Goal: Task Accomplishment & Management: Complete application form

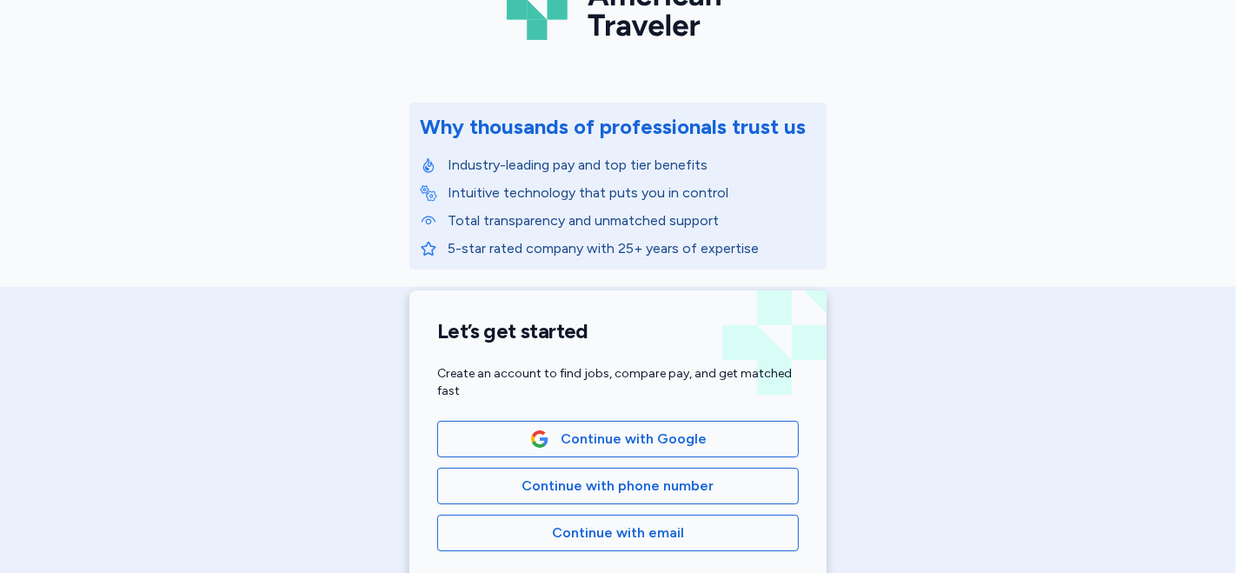
scroll to position [193, 0]
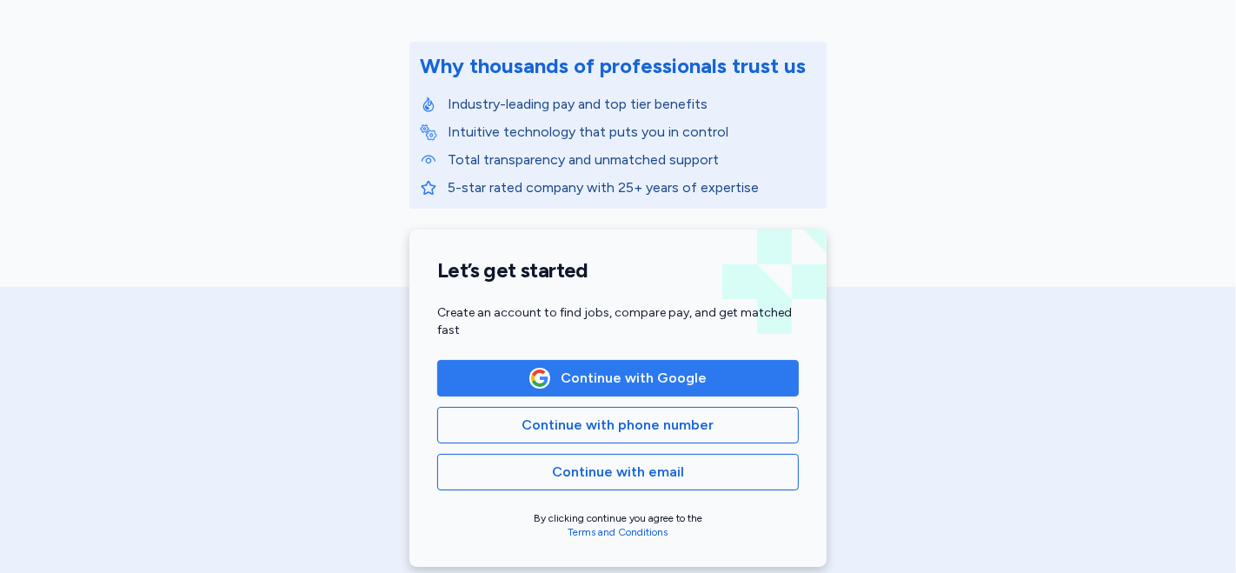
click at [650, 369] on span "Continue with Google" at bounding box center [634, 378] width 146 height 21
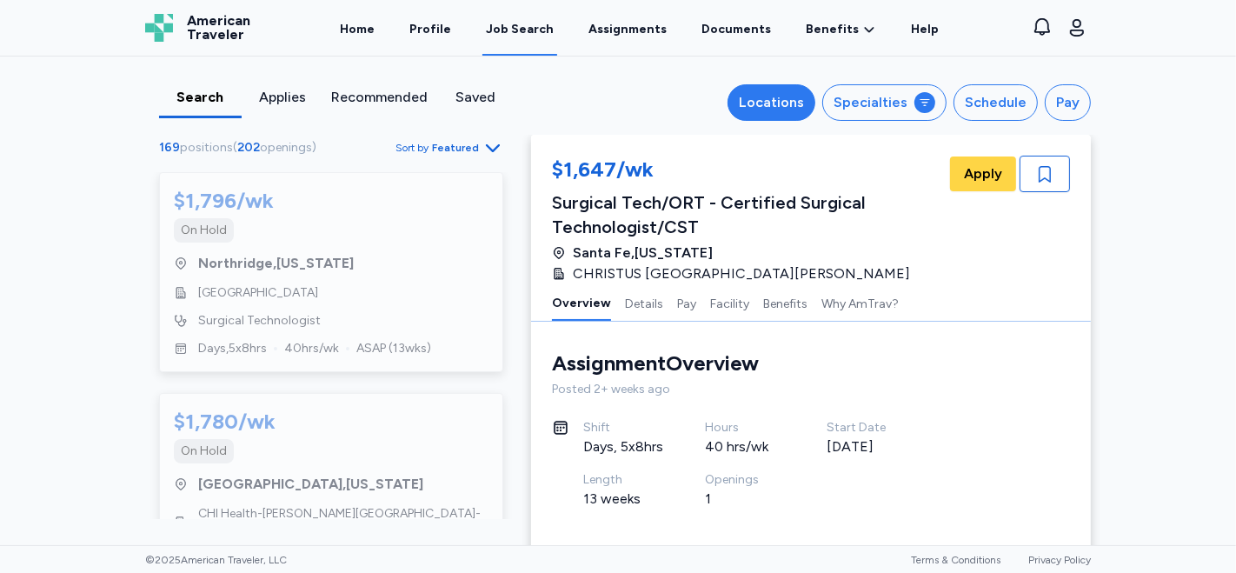
click at [755, 108] on div "Locations" at bounding box center [771, 102] width 65 height 21
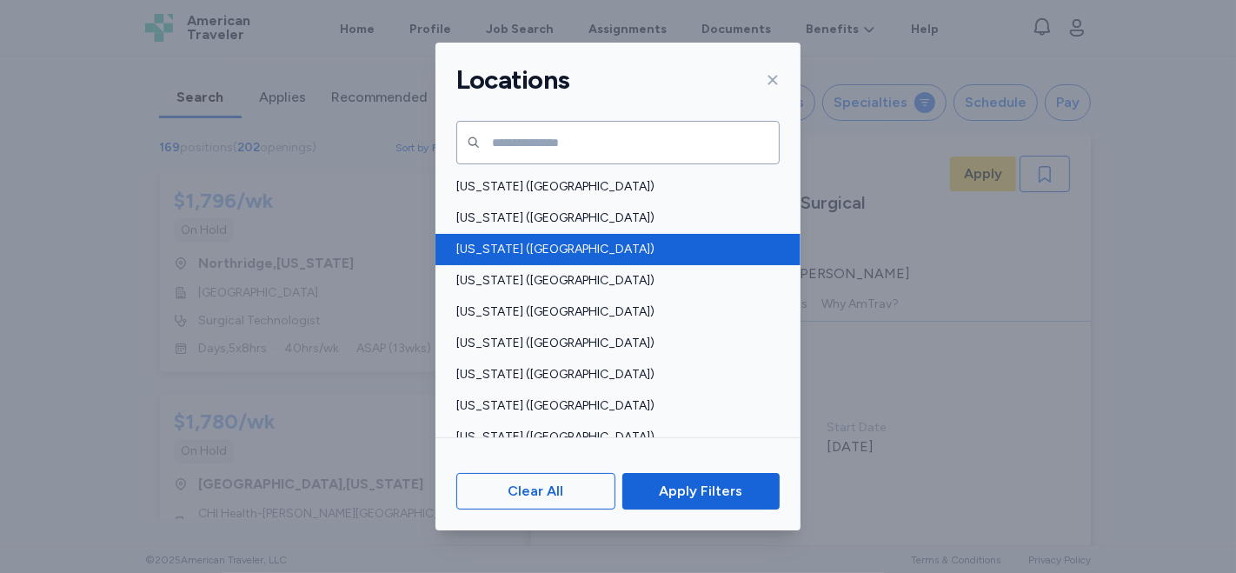
click at [499, 243] on span "Arizona (AZ)" at bounding box center [612, 249] width 313 height 17
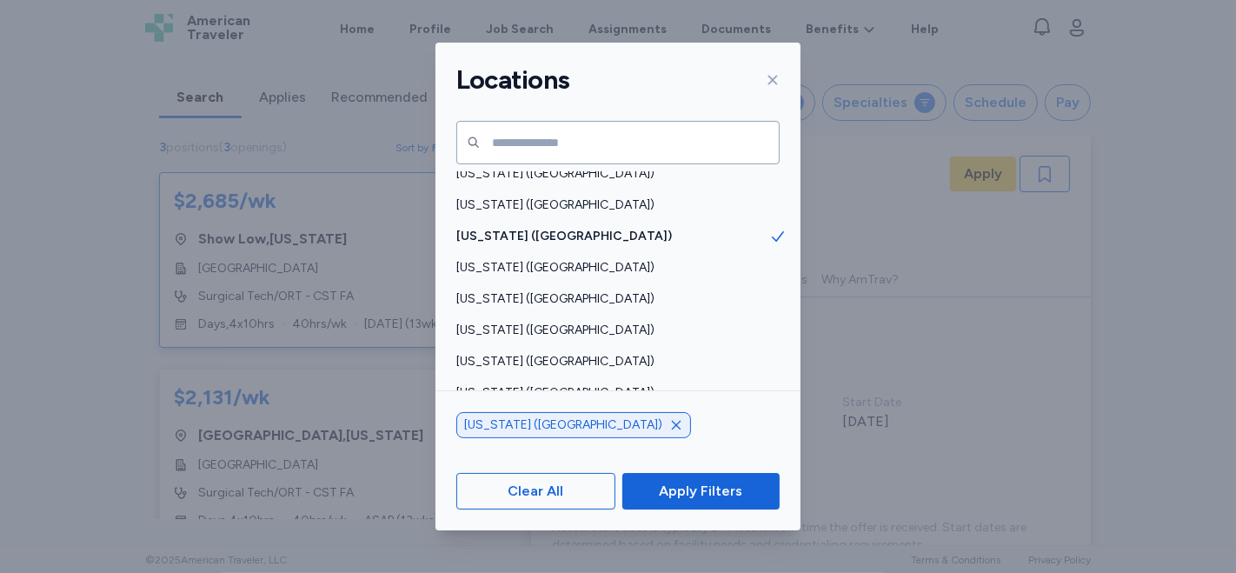
scroll to position [19, 0]
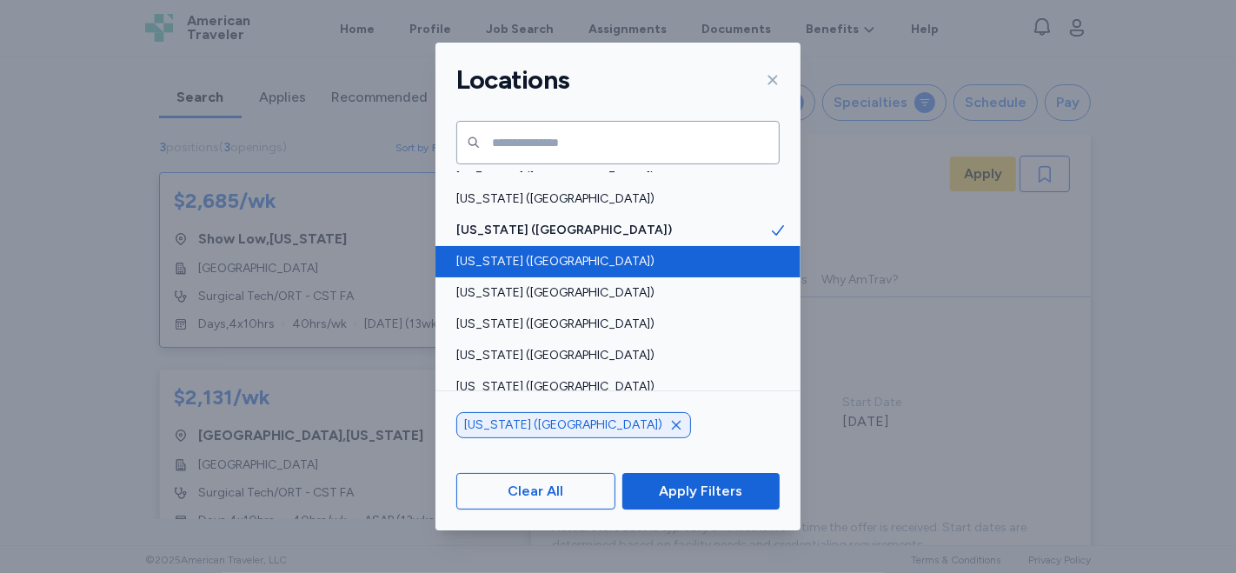
click at [572, 264] on span "Arkansas (AR)" at bounding box center [612, 261] width 313 height 17
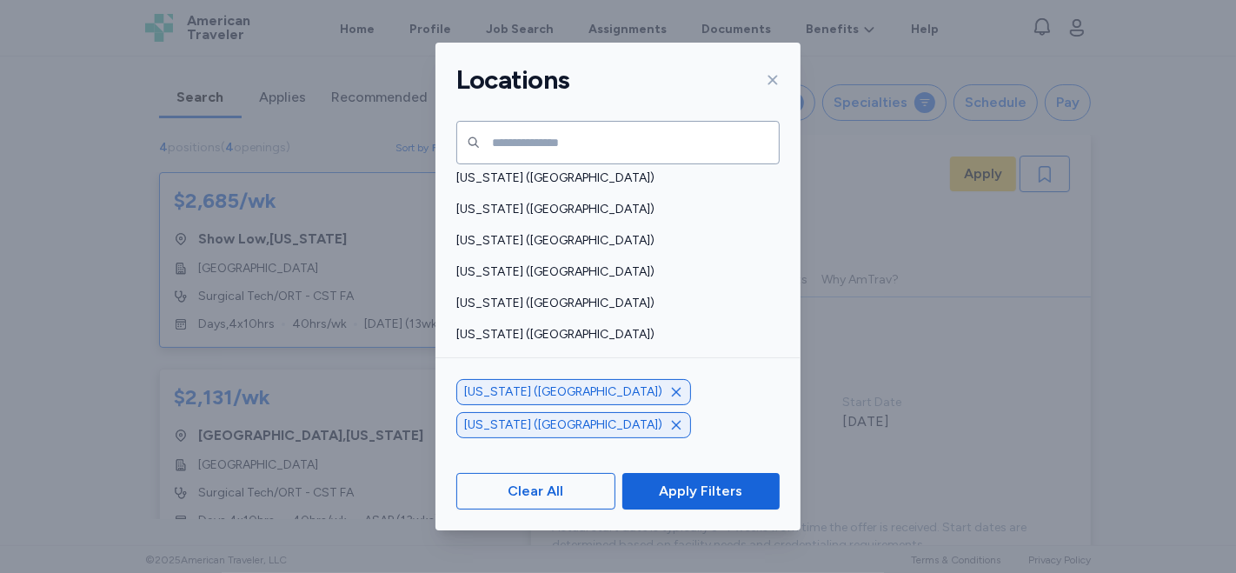
scroll to position [188, 0]
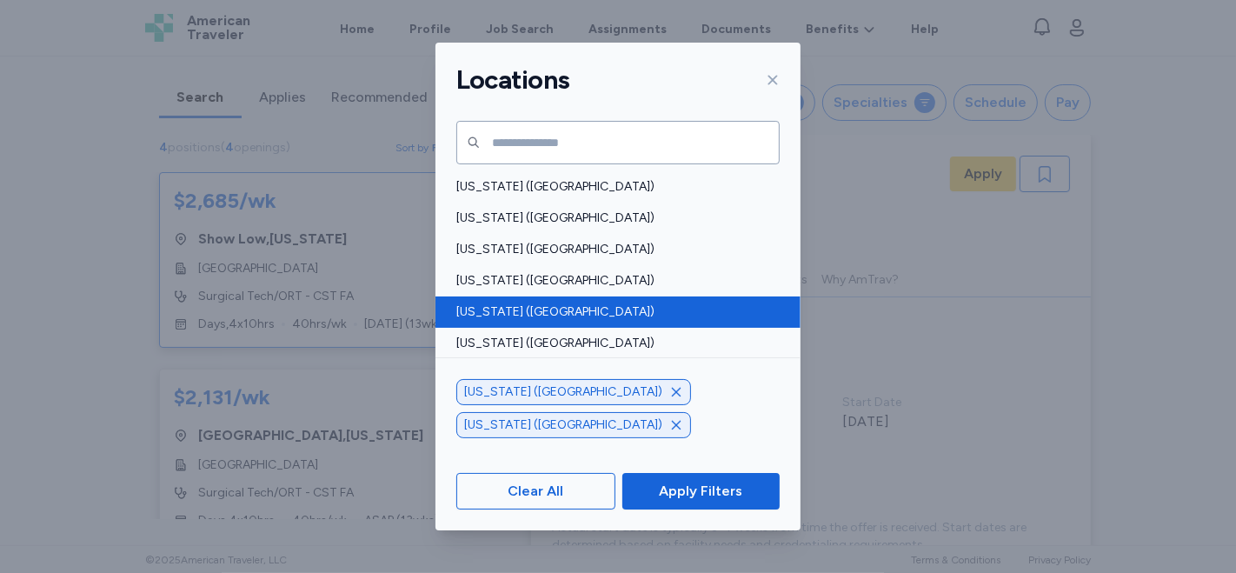
click at [580, 314] on span "Georgia (GA)" at bounding box center [612, 311] width 313 height 17
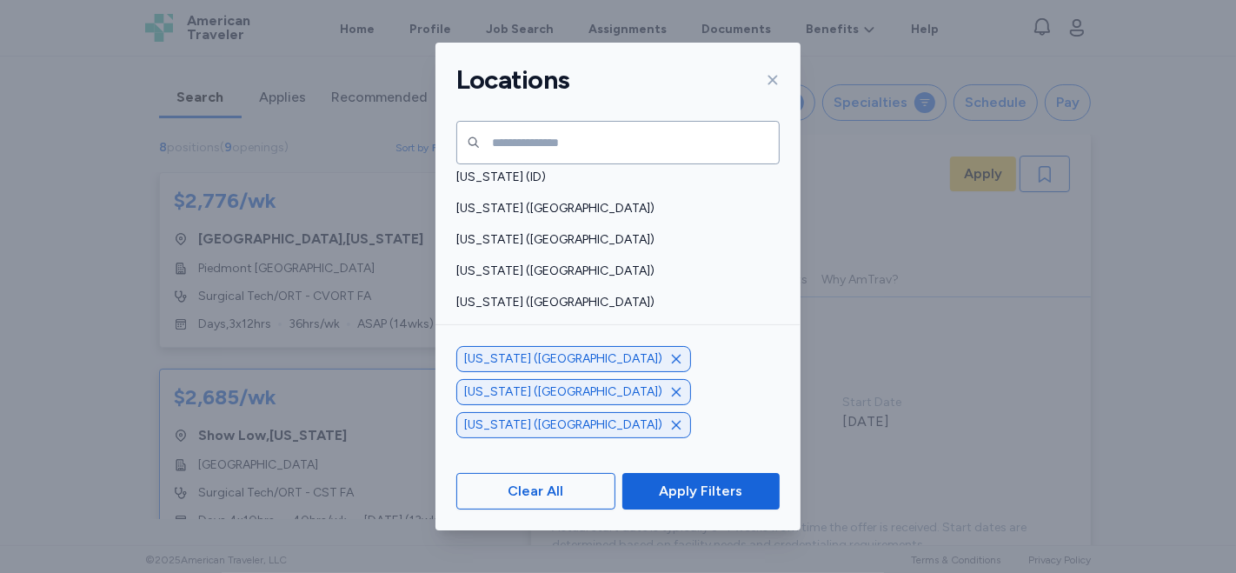
scroll to position [432, 0]
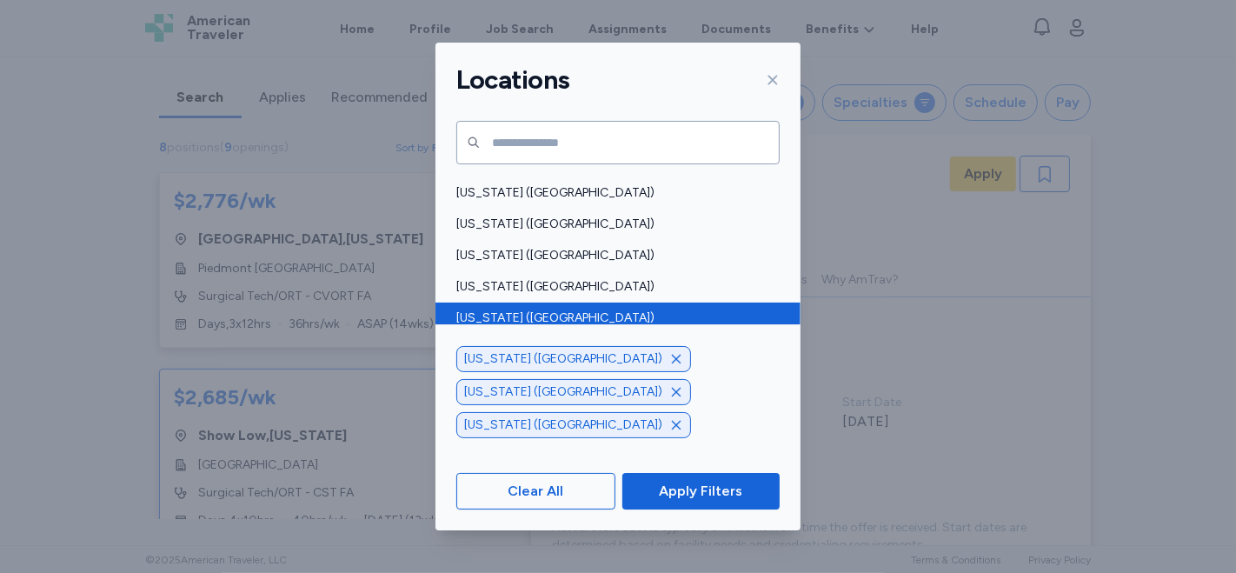
click at [522, 317] on span "Louisiana (LA)" at bounding box center [612, 317] width 313 height 17
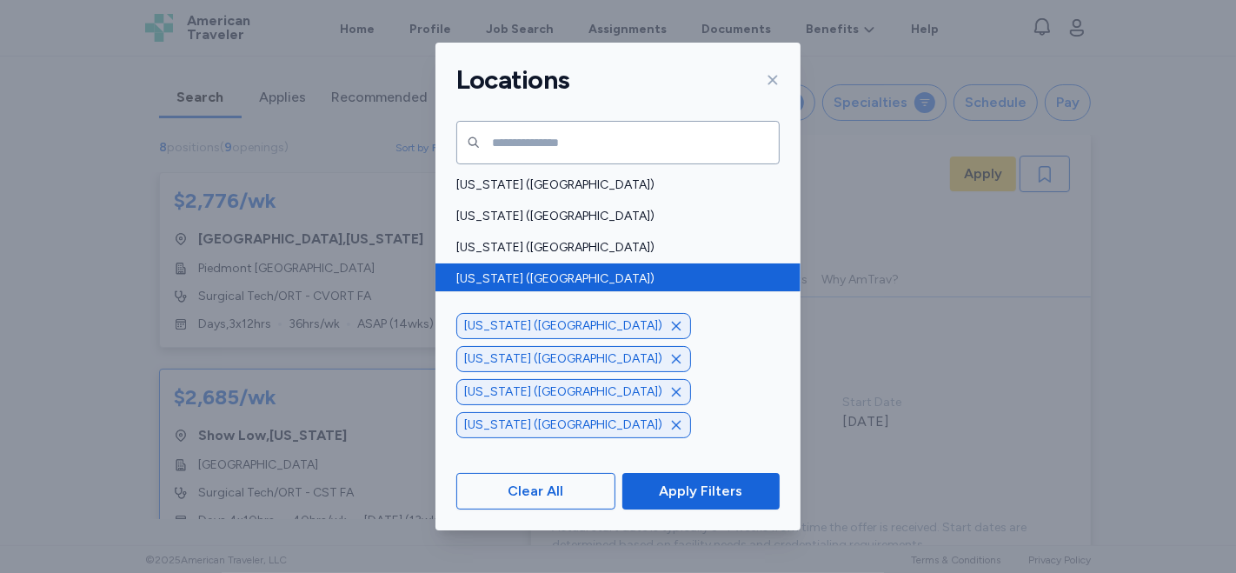
scroll to position [818, 0]
click at [665, 264] on div "New Hampshire (NH)" at bounding box center [618, 276] width 365 height 31
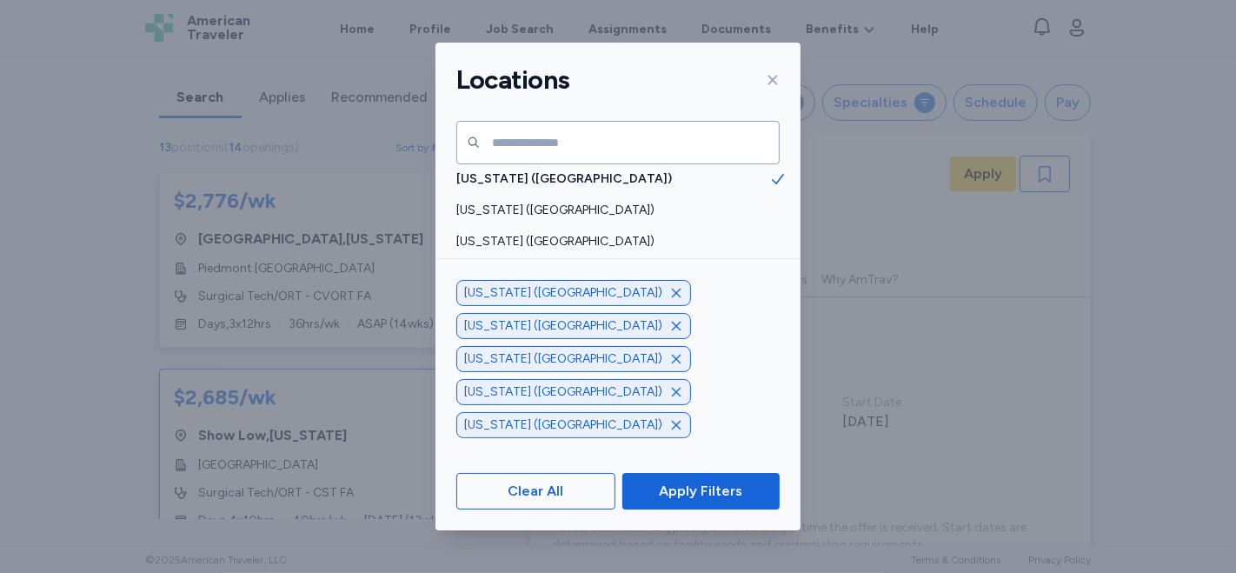
scroll to position [915, 0]
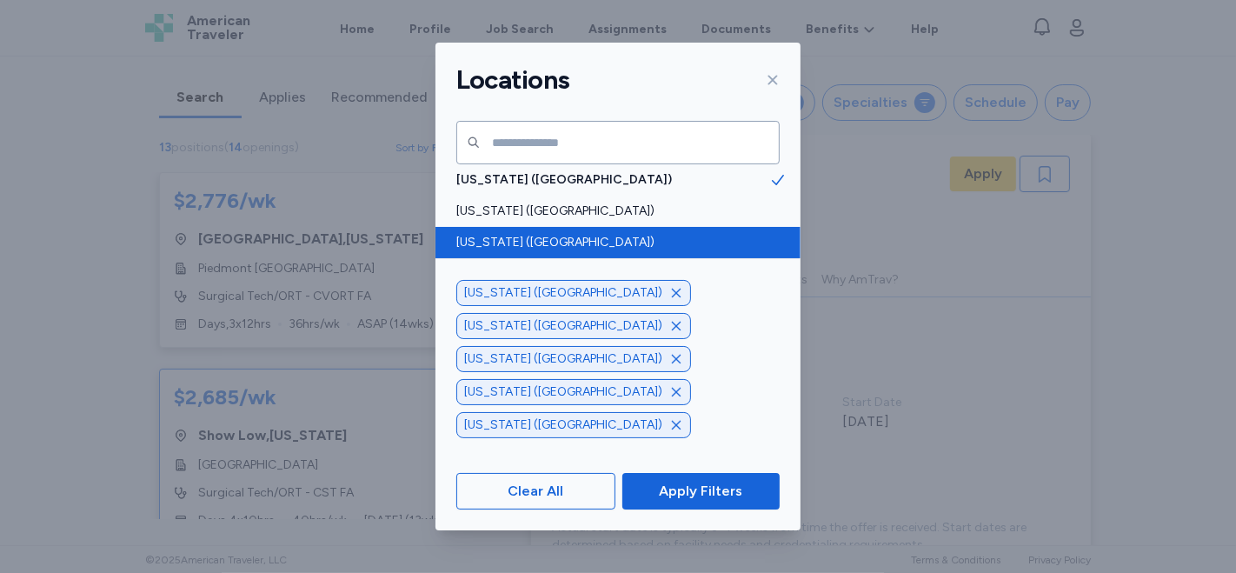
click at [660, 238] on span "New Mexico (NM)" at bounding box center [612, 242] width 313 height 17
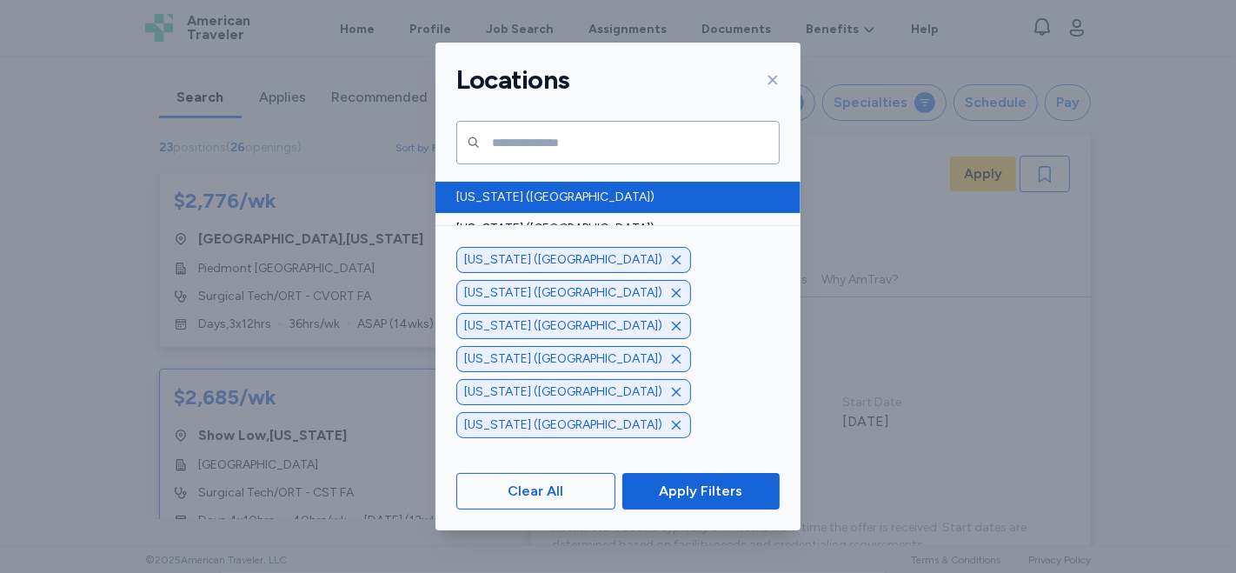
scroll to position [1301, 0]
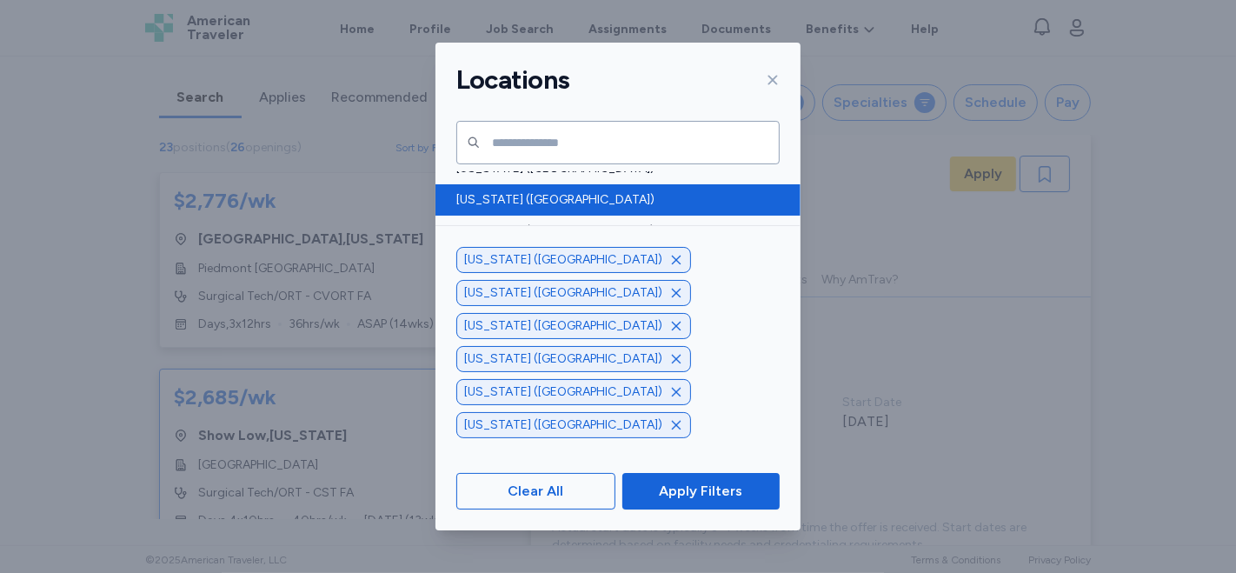
click at [647, 205] on span "Tennessee (TN)" at bounding box center [612, 199] width 313 height 17
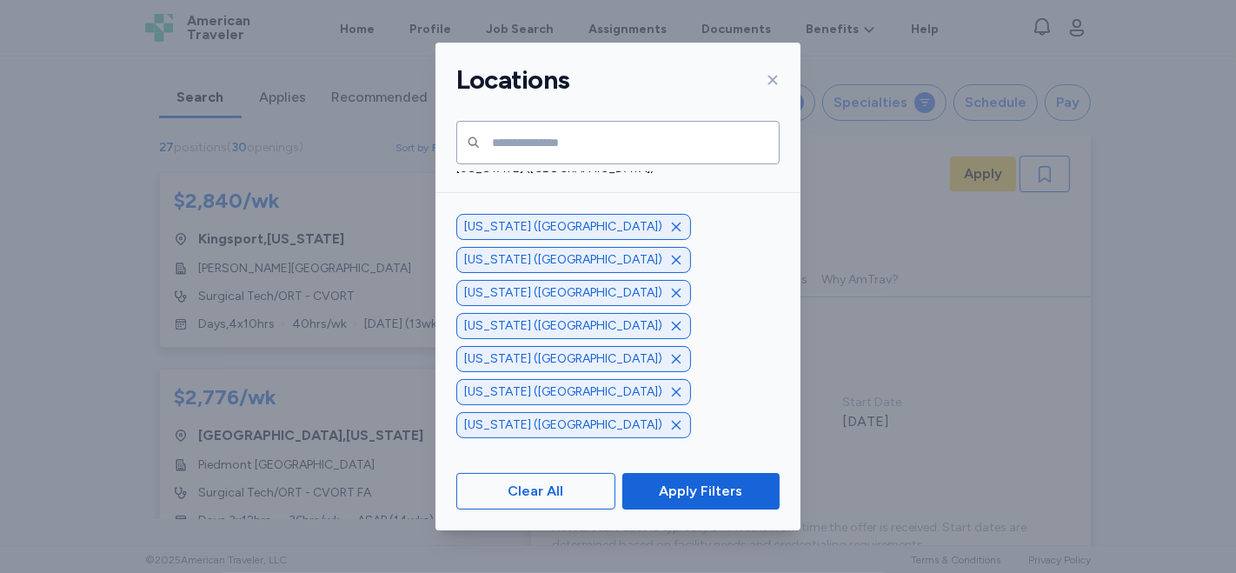
click at [607, 239] on div "Texas (TX)" at bounding box center [618, 231] width 365 height 31
click at [551, 263] on span "Utah (UT)" at bounding box center [612, 262] width 313 height 17
click at [630, 268] on div "Wyoming (WY)" at bounding box center [618, 278] width 365 height 31
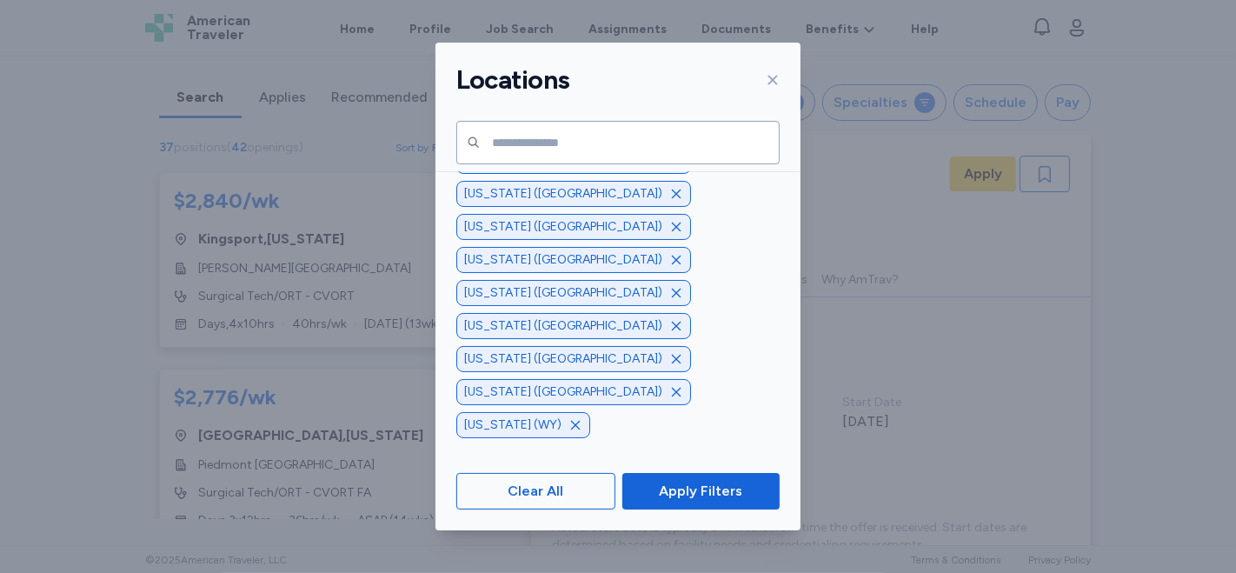
scroll to position [1505, 0]
click at [698, 502] on button "Apply Filters" at bounding box center [700, 491] width 157 height 37
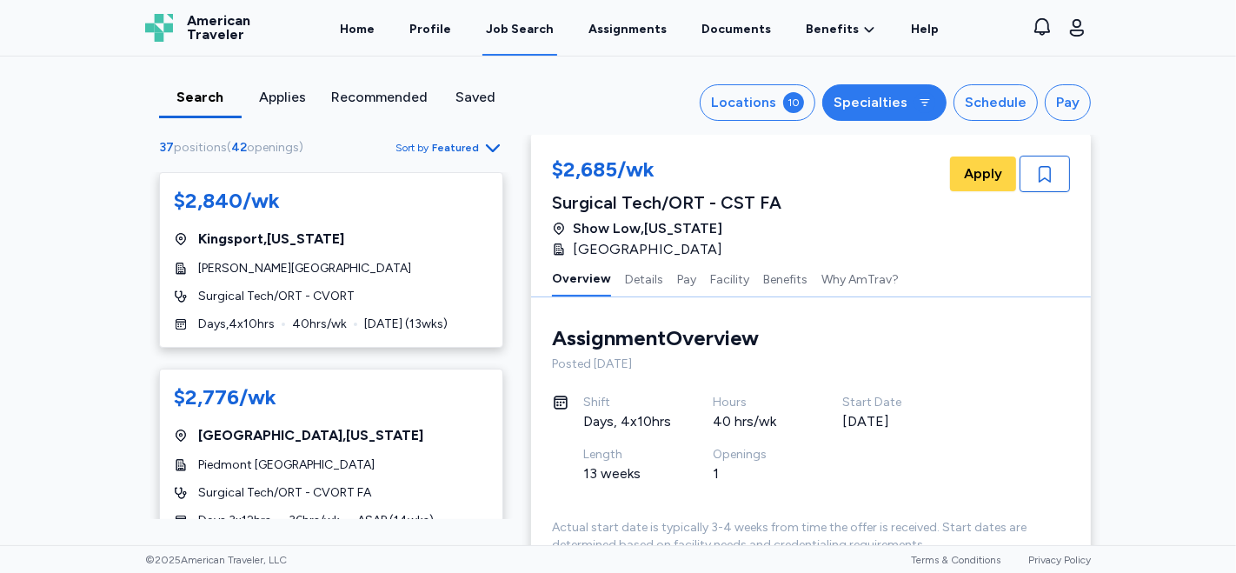
click at [909, 96] on button "Specialties" at bounding box center [884, 102] width 124 height 37
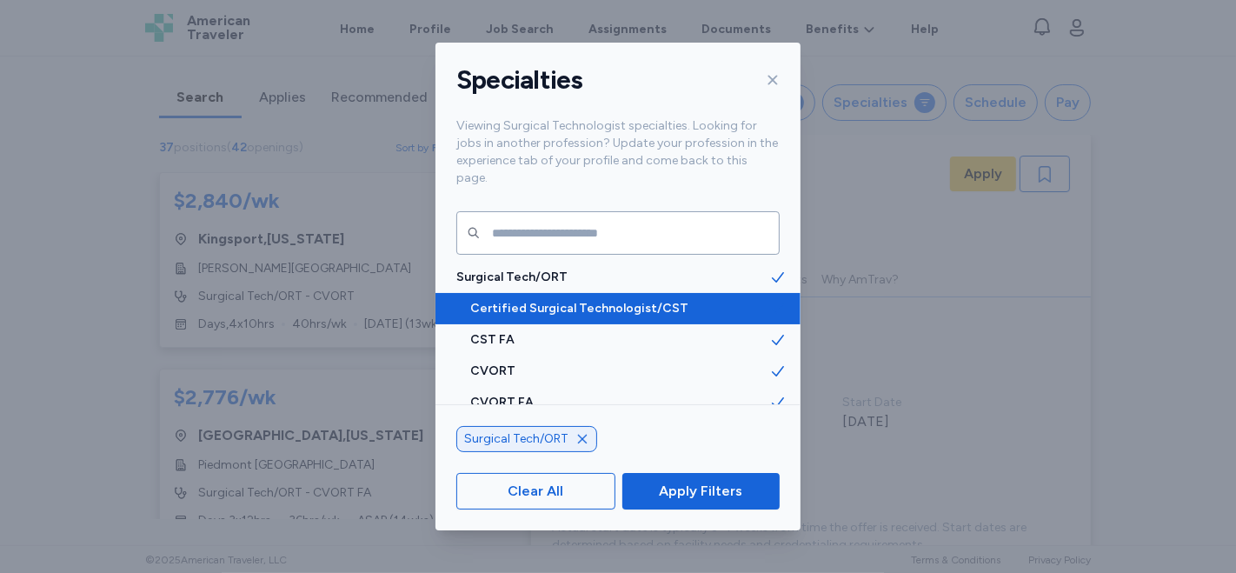
click at [648, 300] on span "Certified Surgical Technologist/CST" at bounding box center [619, 308] width 299 height 17
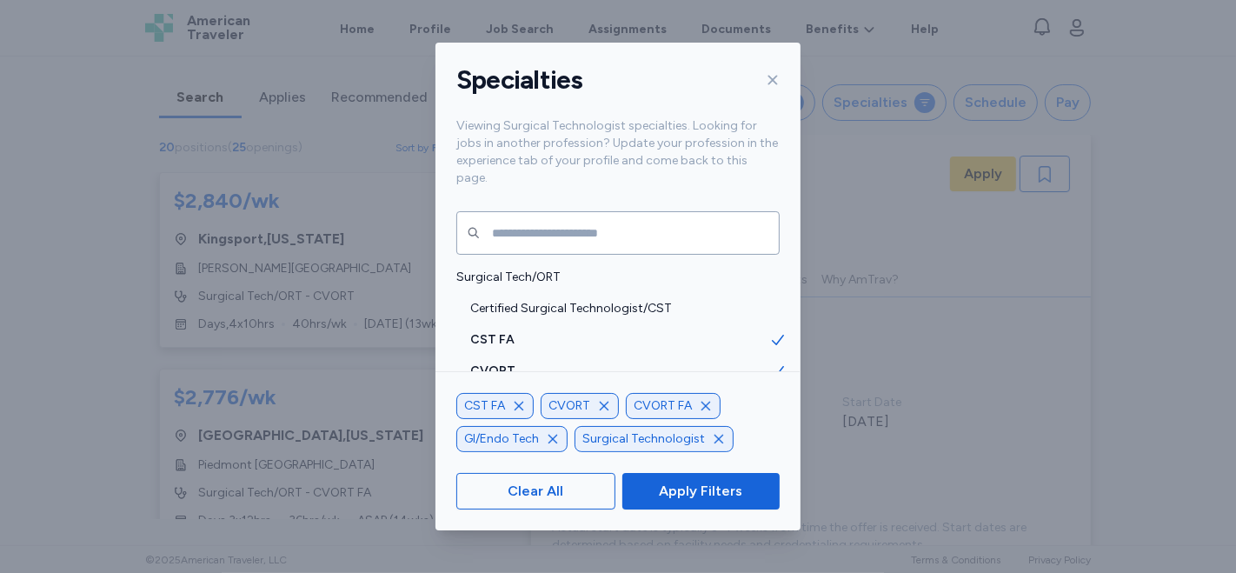
click at [517, 402] on icon "button" at bounding box center [519, 406] width 14 height 14
click at [522, 403] on icon "button" at bounding box center [520, 406] width 14 height 14
click at [538, 402] on icon "button" at bounding box center [536, 406] width 14 height 14
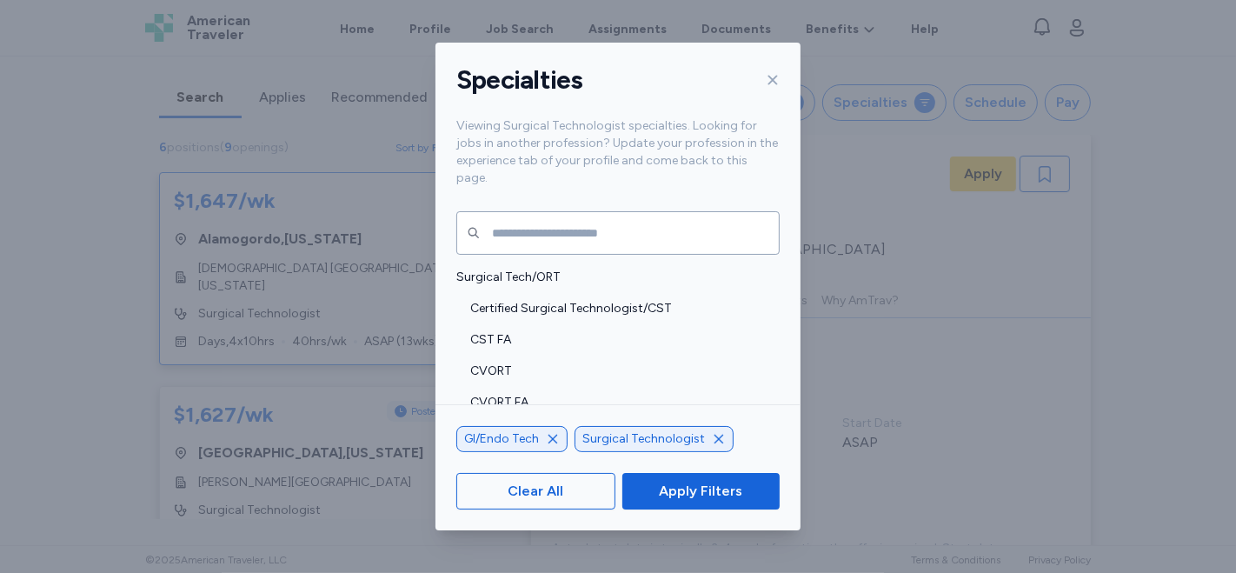
click at [540, 444] on div "GI/Endo Tech" at bounding box center [511, 439] width 111 height 26
click at [552, 440] on icon "button" at bounding box center [553, 438] width 9 height 9
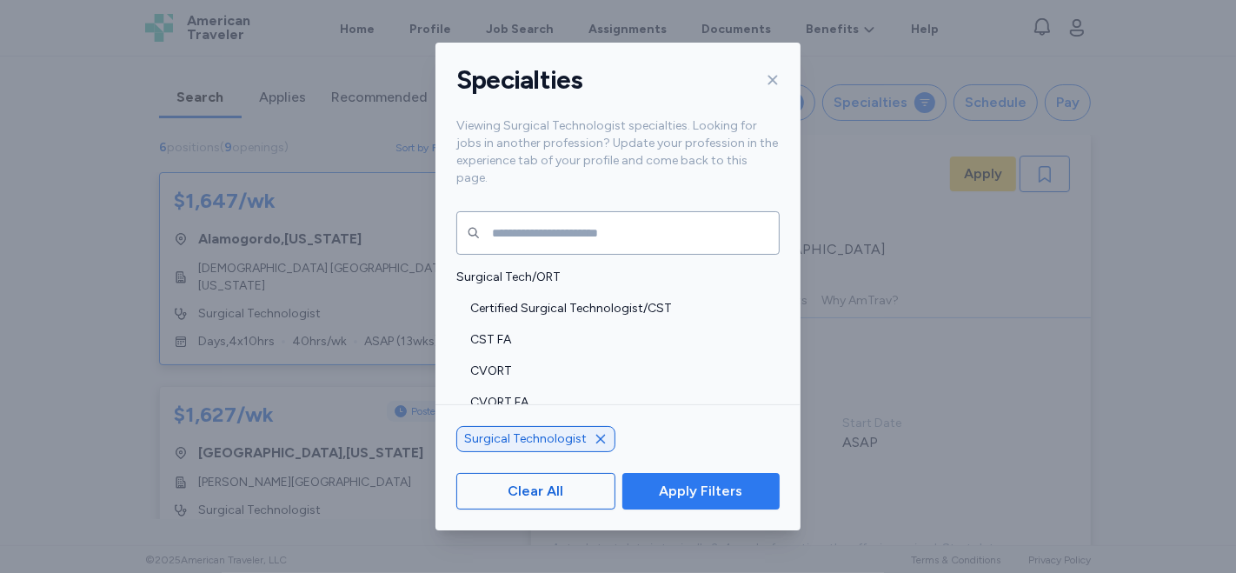
click at [690, 496] on span "Apply Filters" at bounding box center [700, 491] width 83 height 21
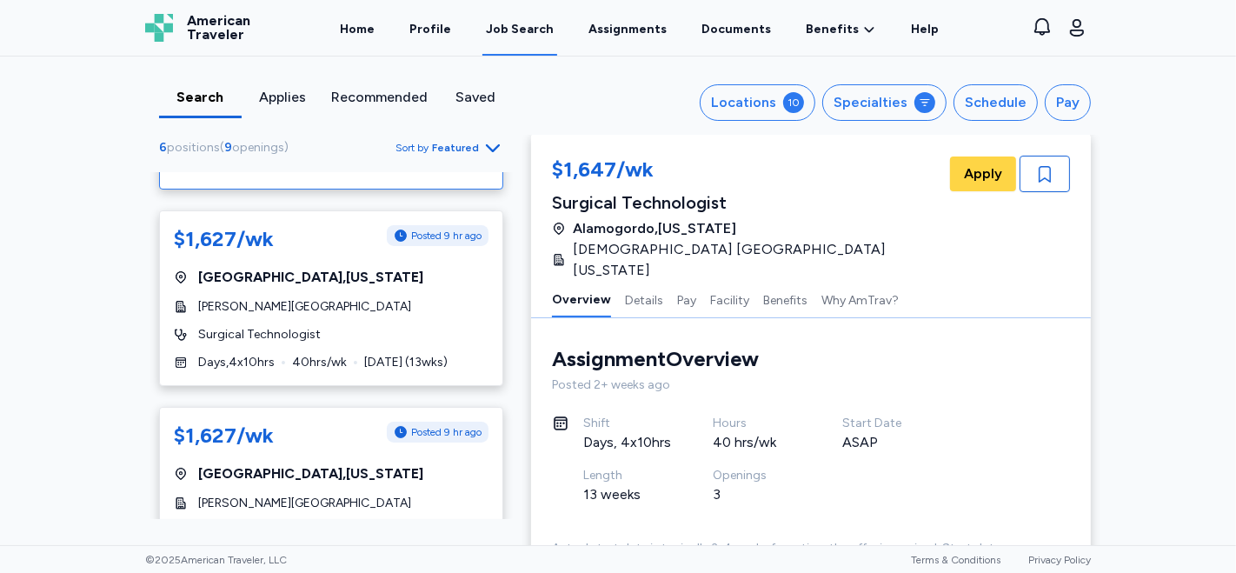
scroll to position [143, 0]
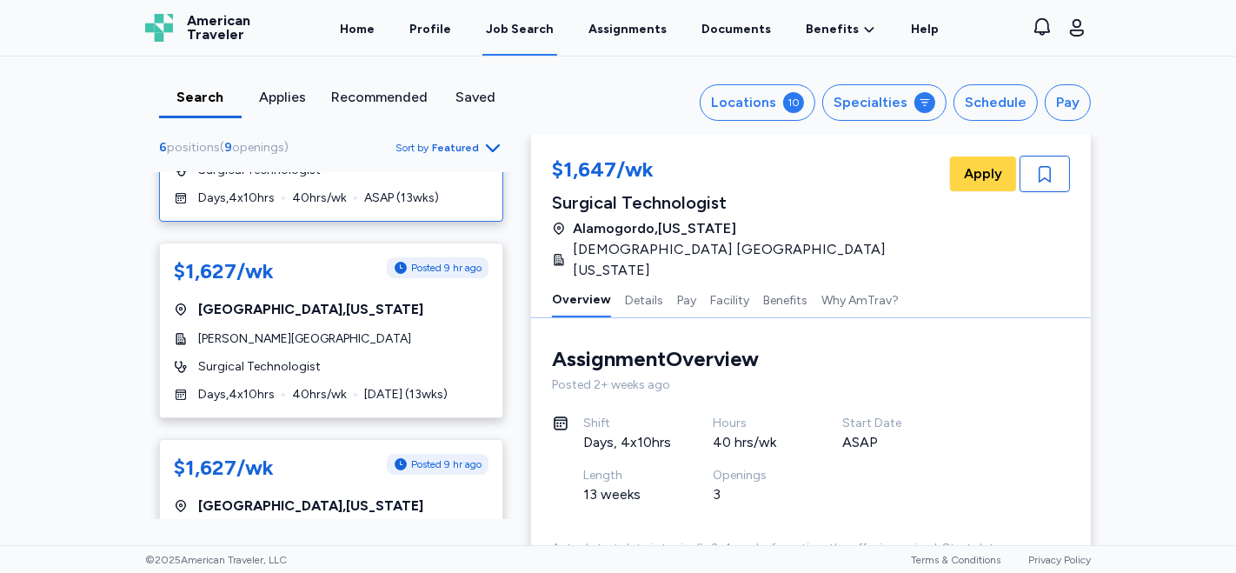
click at [546, 30] on div "Job Search" at bounding box center [520, 29] width 68 height 17
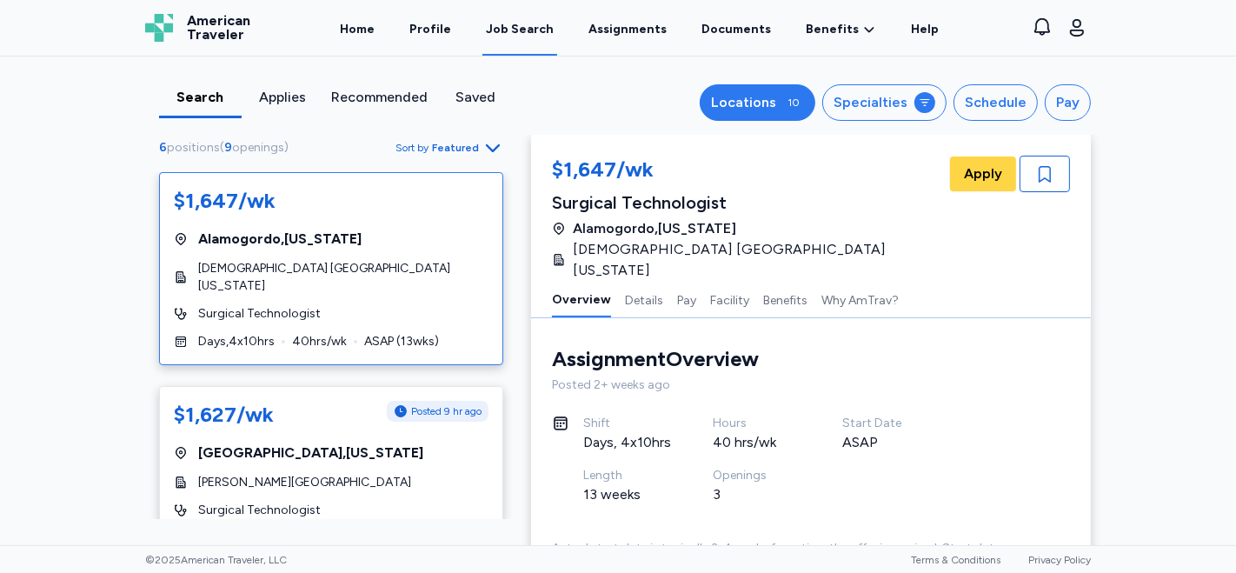
click at [795, 102] on div "10" at bounding box center [793, 102] width 21 height 21
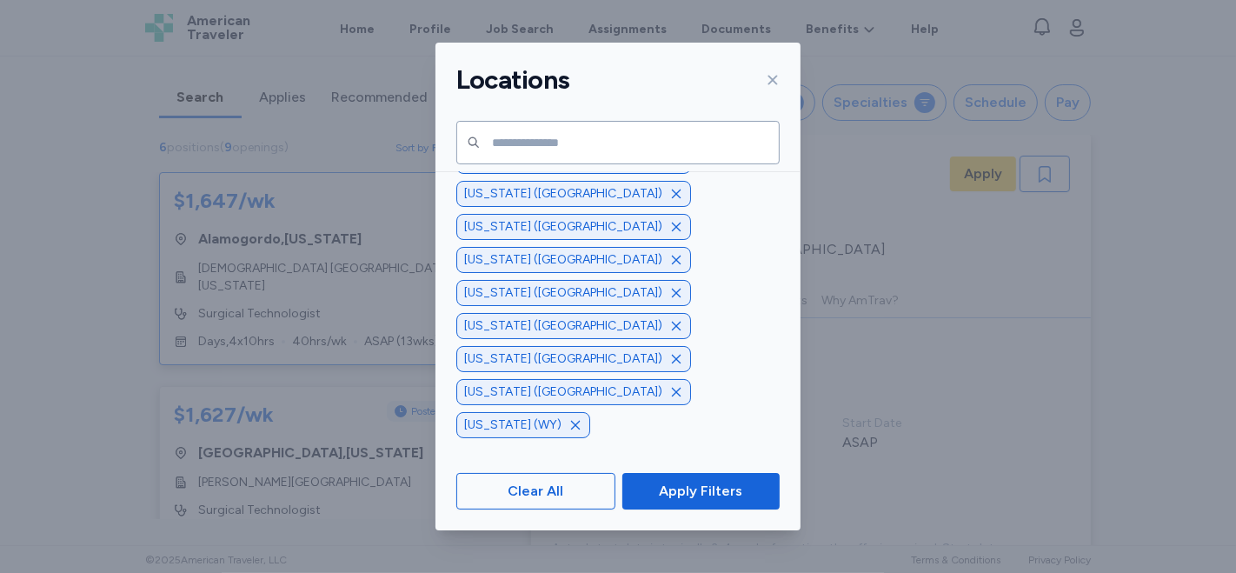
scroll to position [332, 0]
click at [614, 232] on span "Idaho (ID)" at bounding box center [612, 230] width 313 height 17
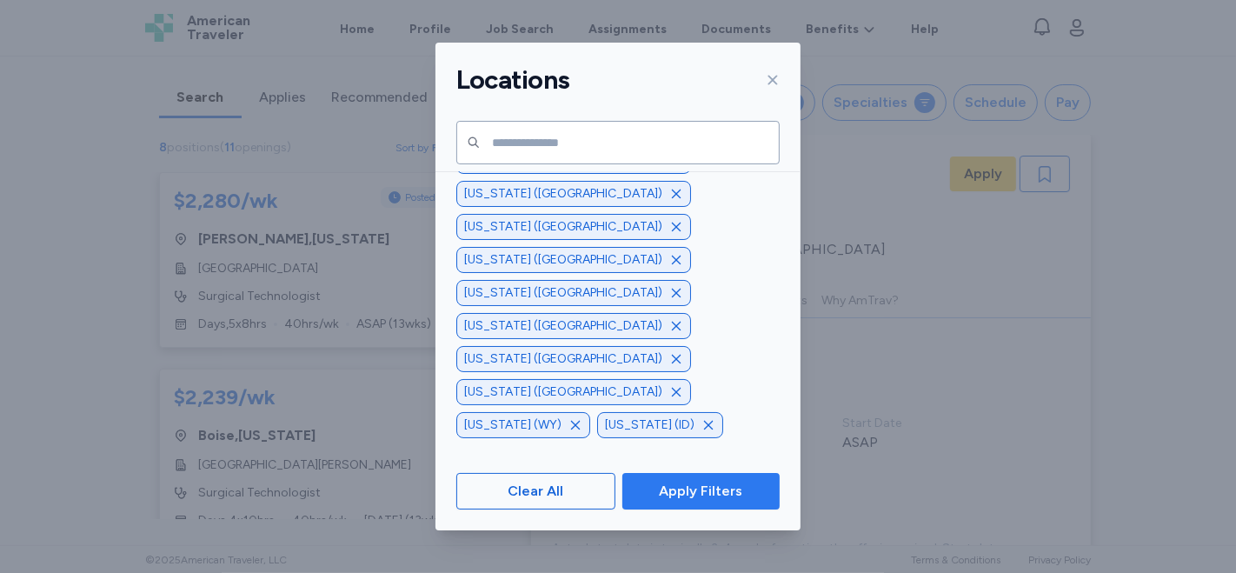
click at [708, 497] on span "Apply Filters" at bounding box center [700, 491] width 83 height 21
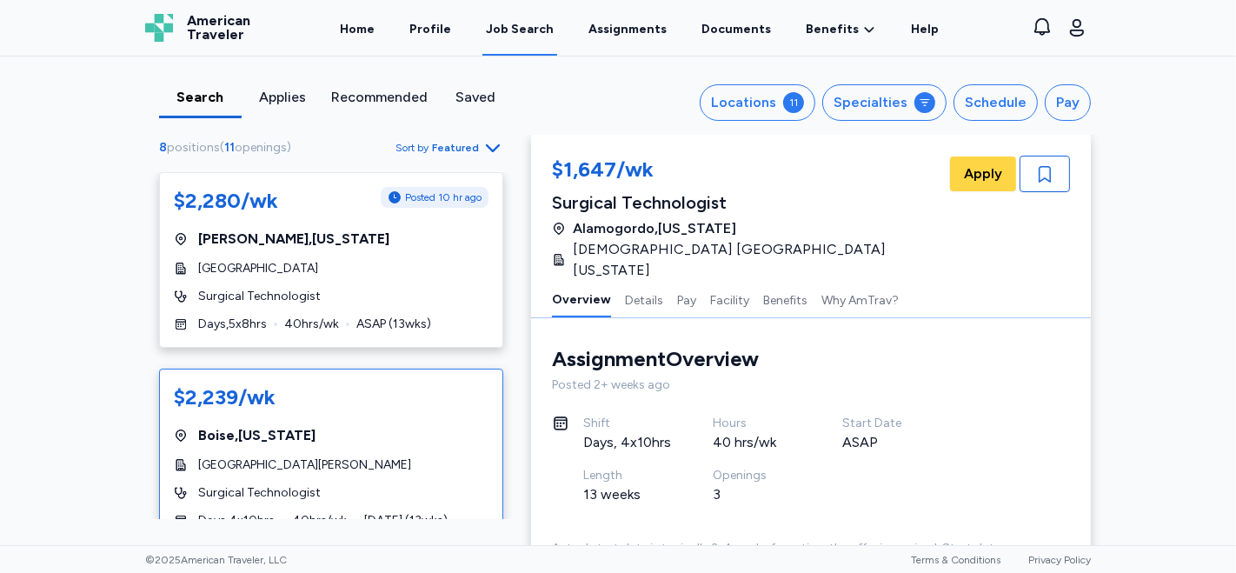
click at [452, 445] on div "$2,239/wk Boise , Idaho Saint Alphonsus Regional Medical Center Surgical Techno…" at bounding box center [331, 472] width 344 height 207
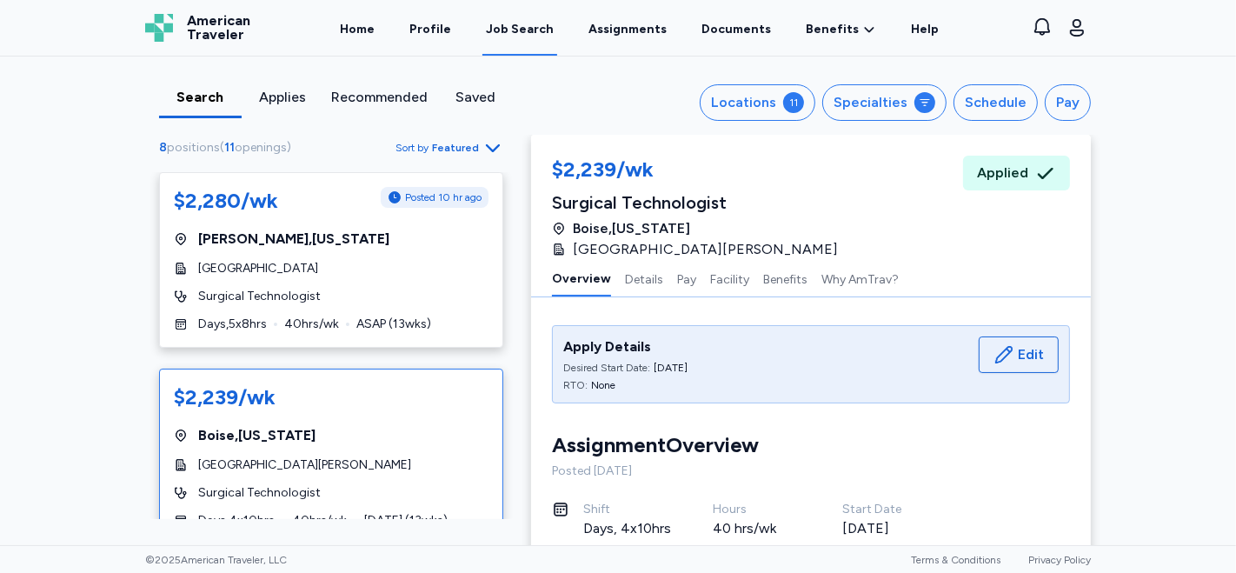
click at [392, 103] on div "Recommended" at bounding box center [379, 97] width 96 height 21
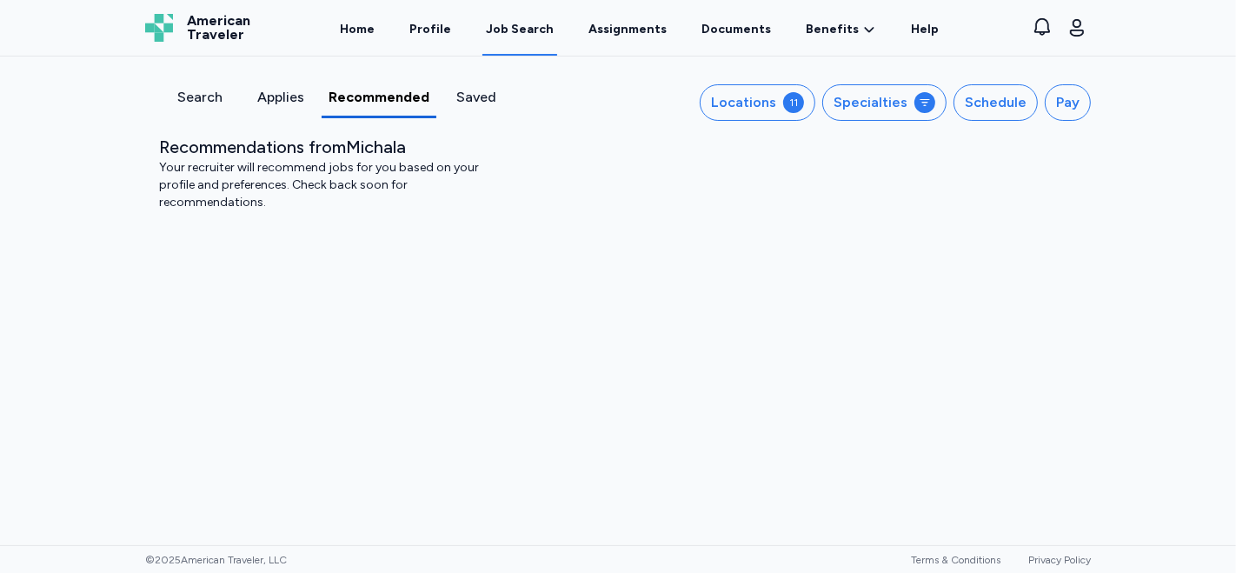
click at [199, 96] on div "Search" at bounding box center [199, 97] width 67 height 21
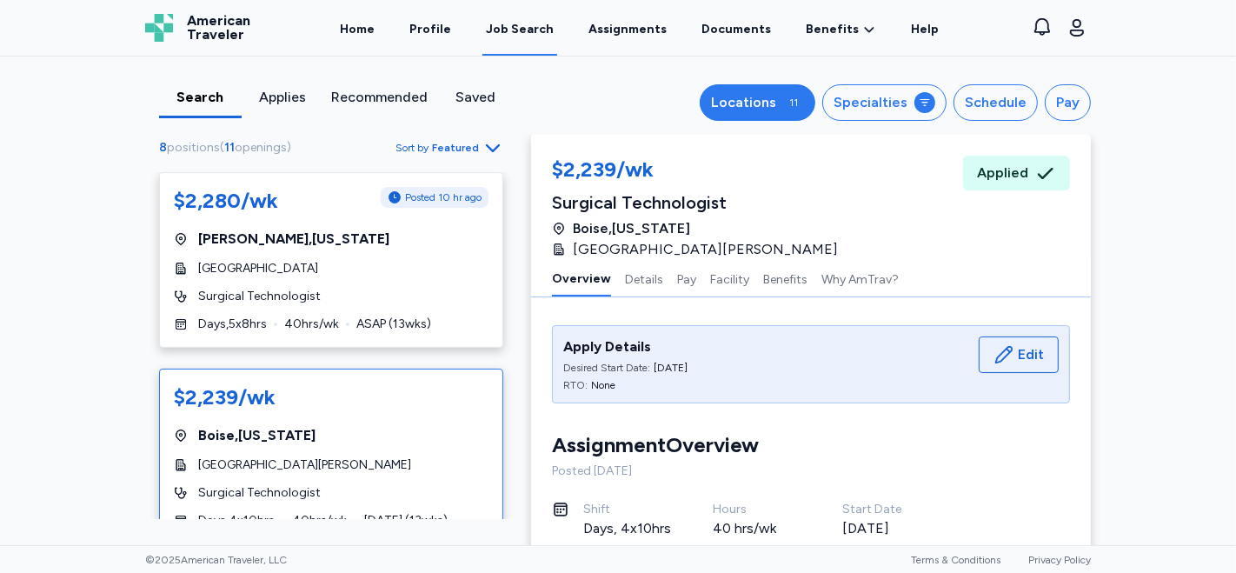
click at [785, 100] on button "Locations 11" at bounding box center [758, 102] width 116 height 37
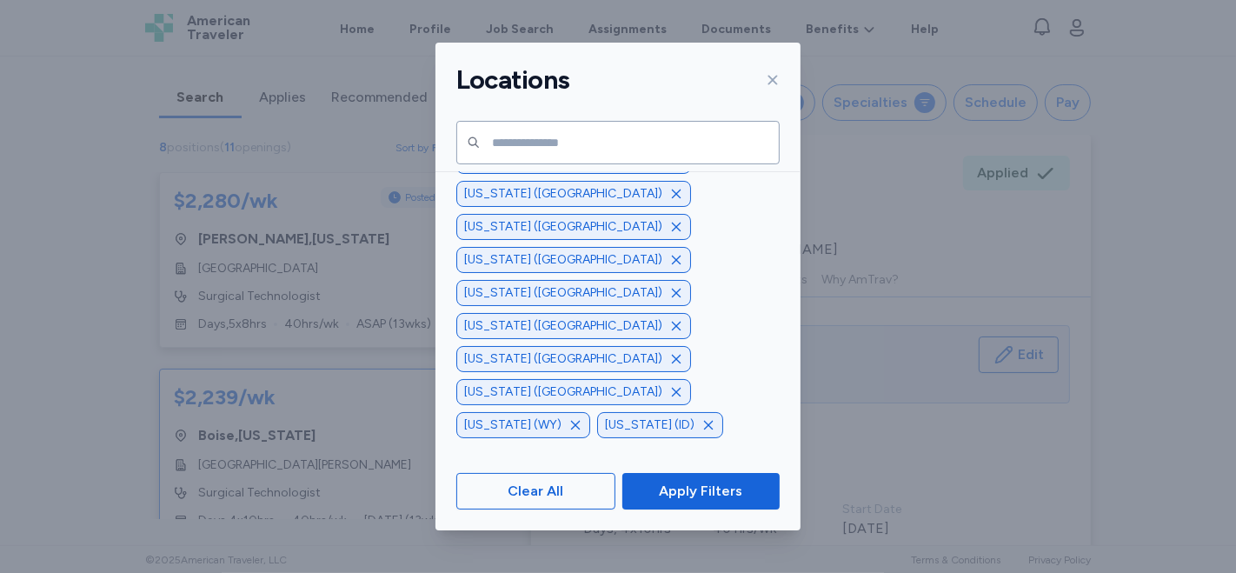
scroll to position [110, 0]
click at [516, 231] on span "Colorado (CO)" at bounding box center [612, 232] width 313 height 17
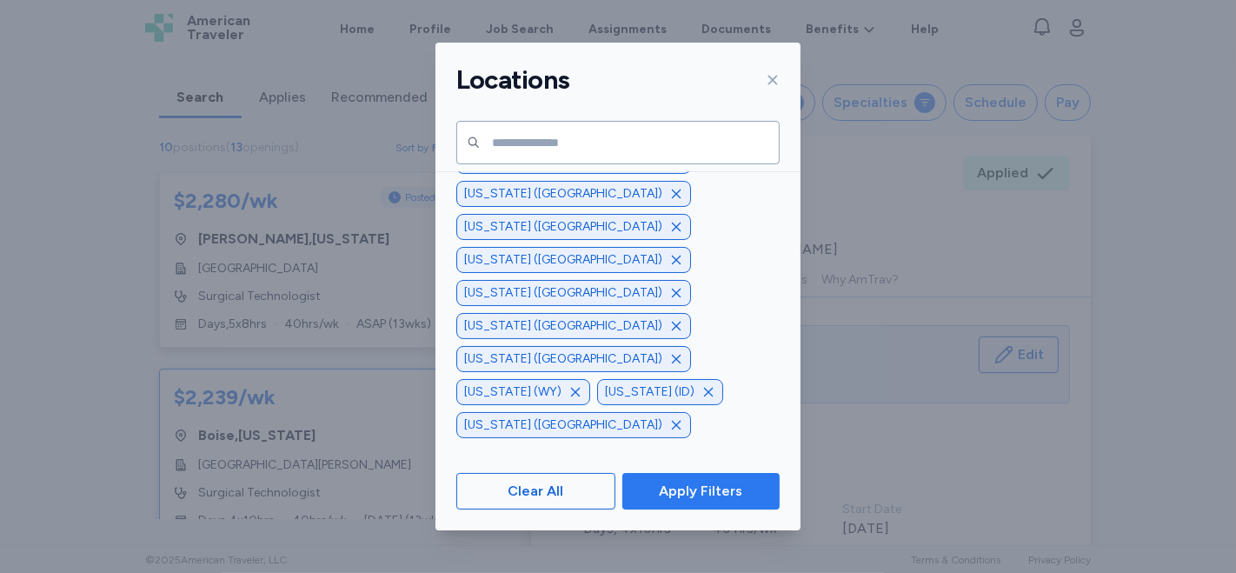
click at [702, 502] on button "Apply Filters" at bounding box center [700, 491] width 157 height 37
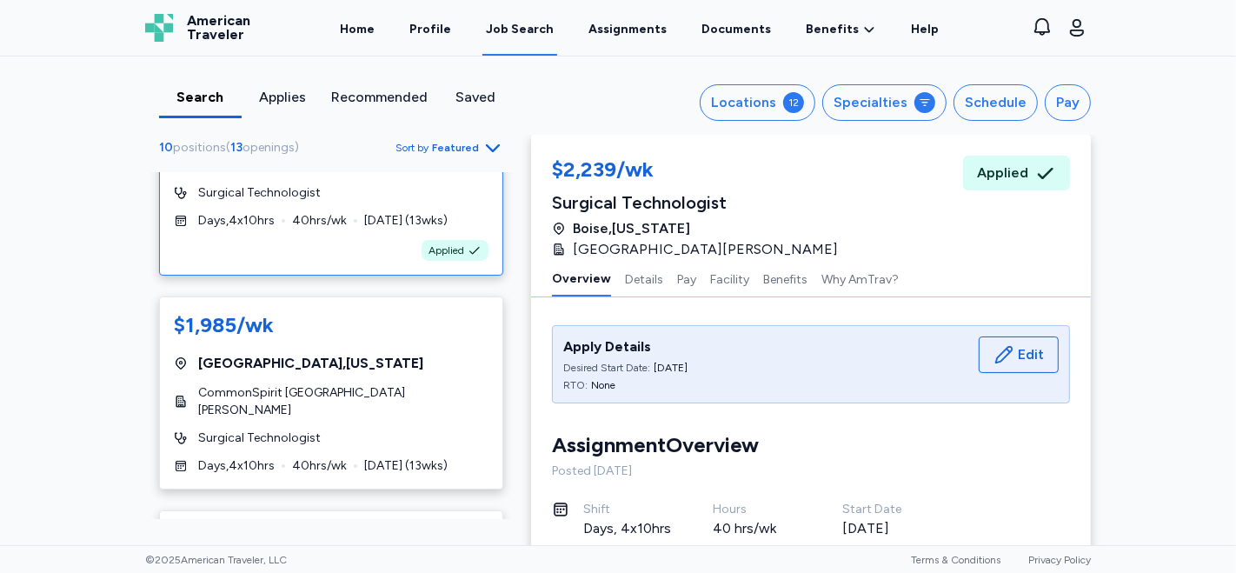
scroll to position [304, 0]
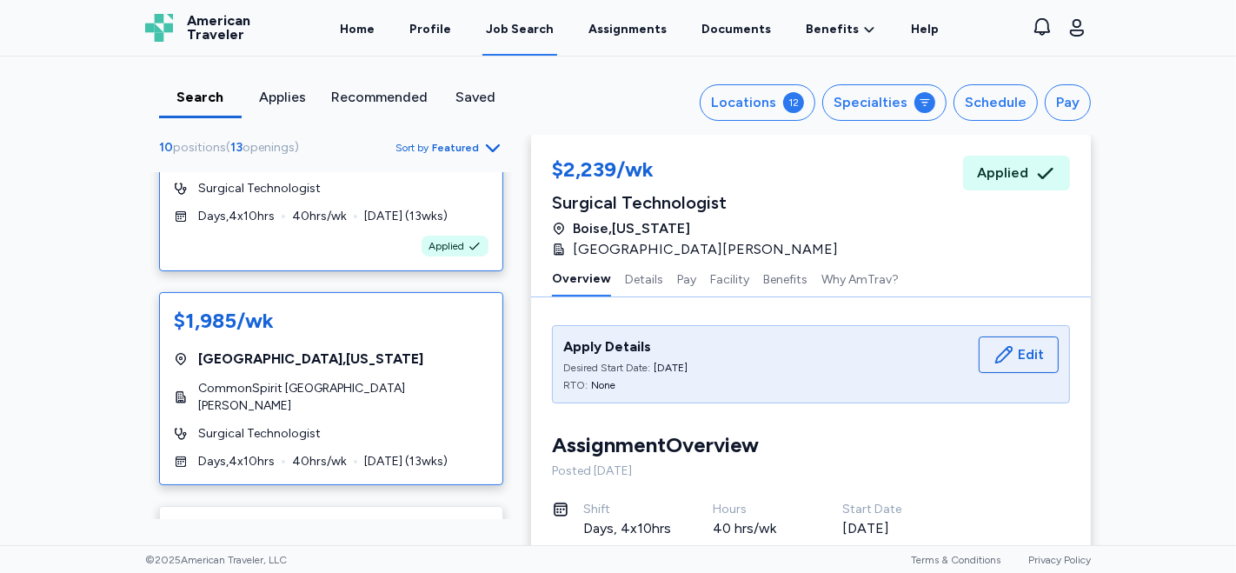
click at [439, 336] on div "$1,985/wk" at bounding box center [331, 322] width 315 height 31
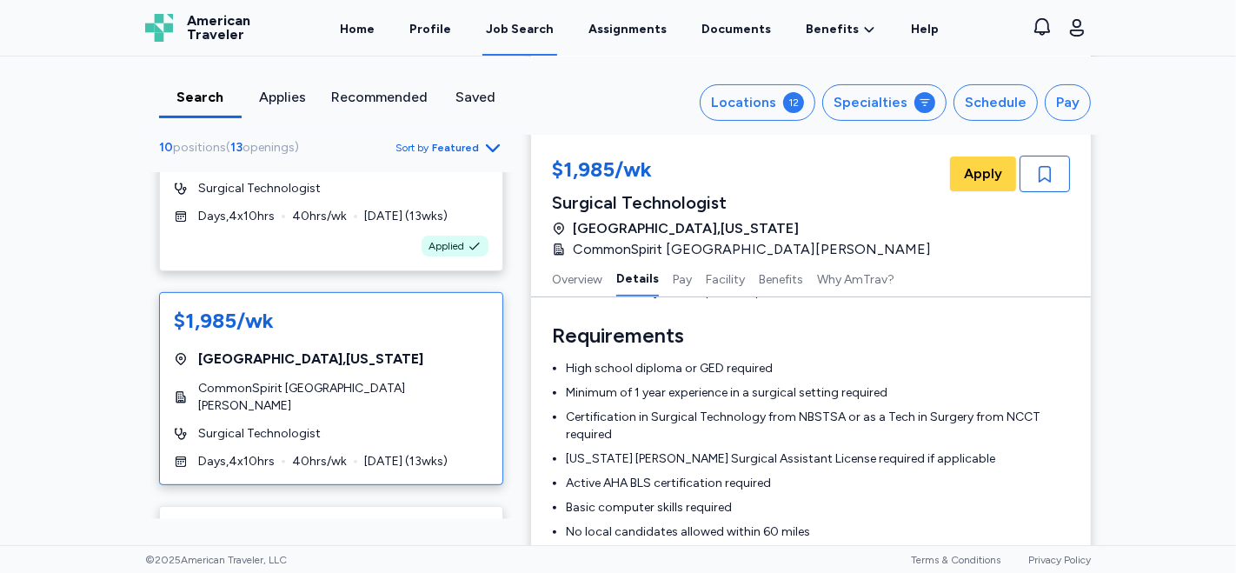
scroll to position [581, 0]
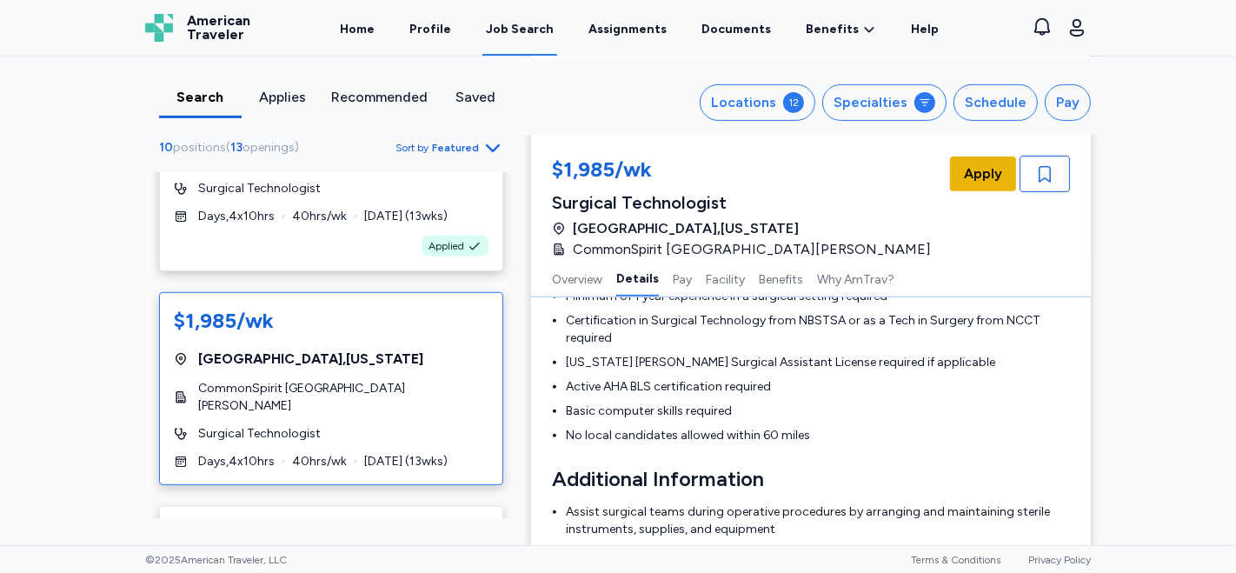
click at [981, 170] on span "Apply" at bounding box center [983, 173] width 38 height 21
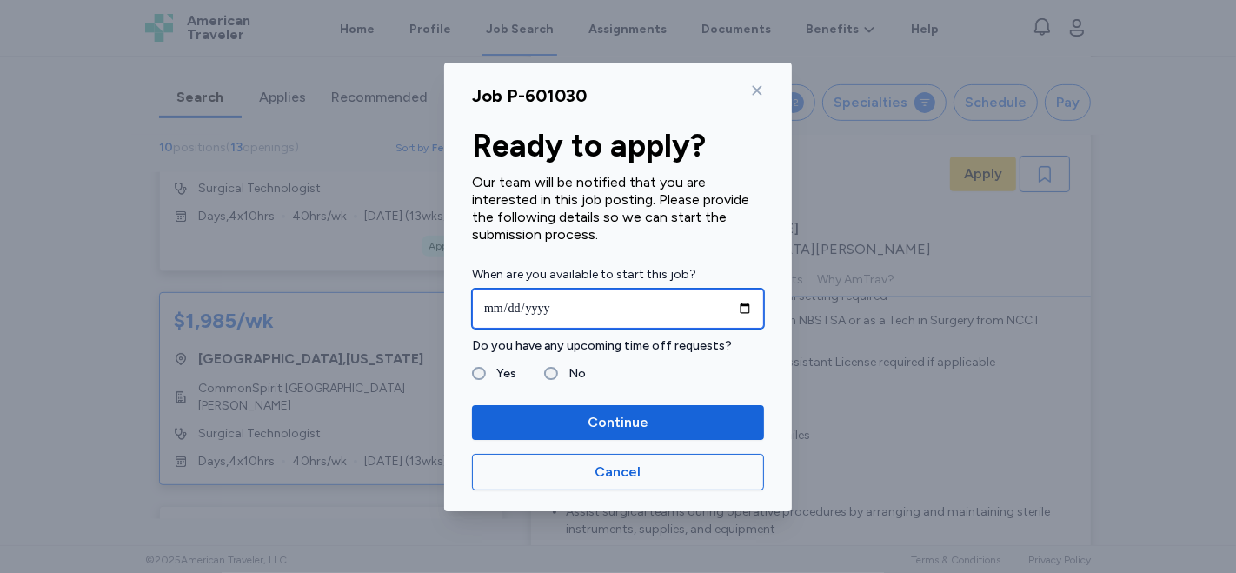
click at [748, 308] on input "date" at bounding box center [618, 309] width 292 height 40
type input "**********"
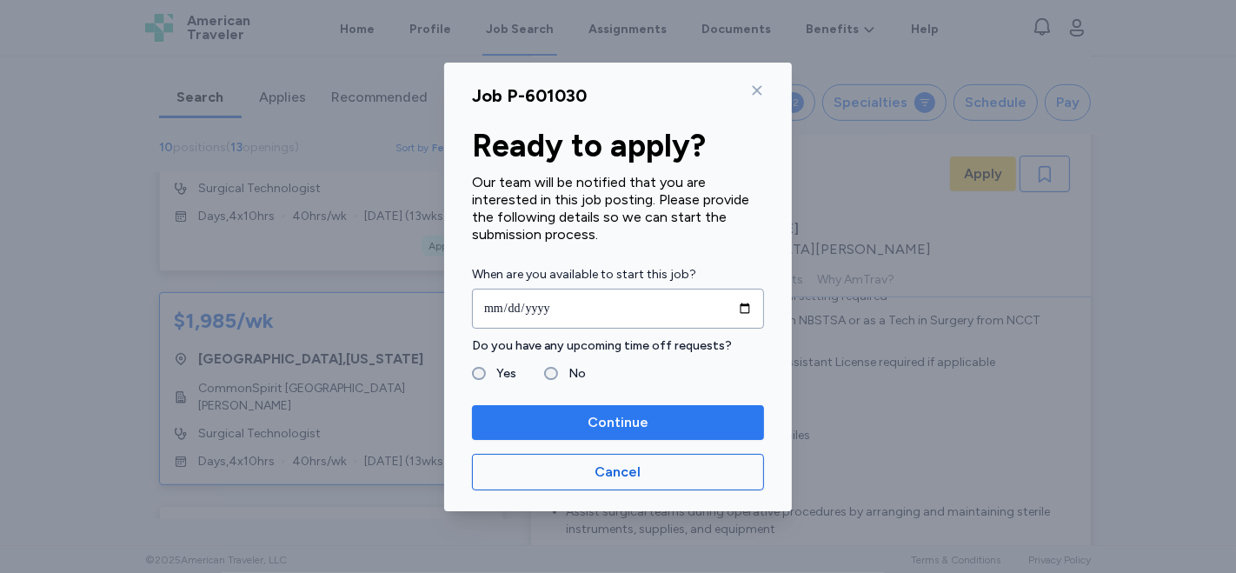
click at [593, 431] on span "Continue" at bounding box center [618, 422] width 61 height 21
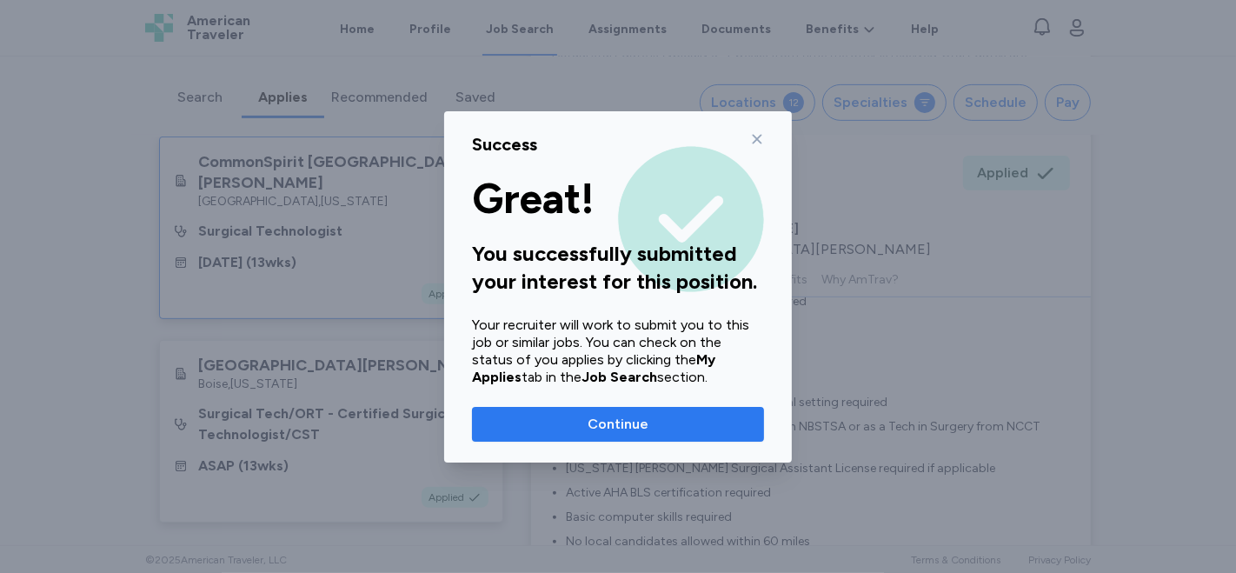
click at [652, 429] on span "Continue" at bounding box center [618, 424] width 264 height 21
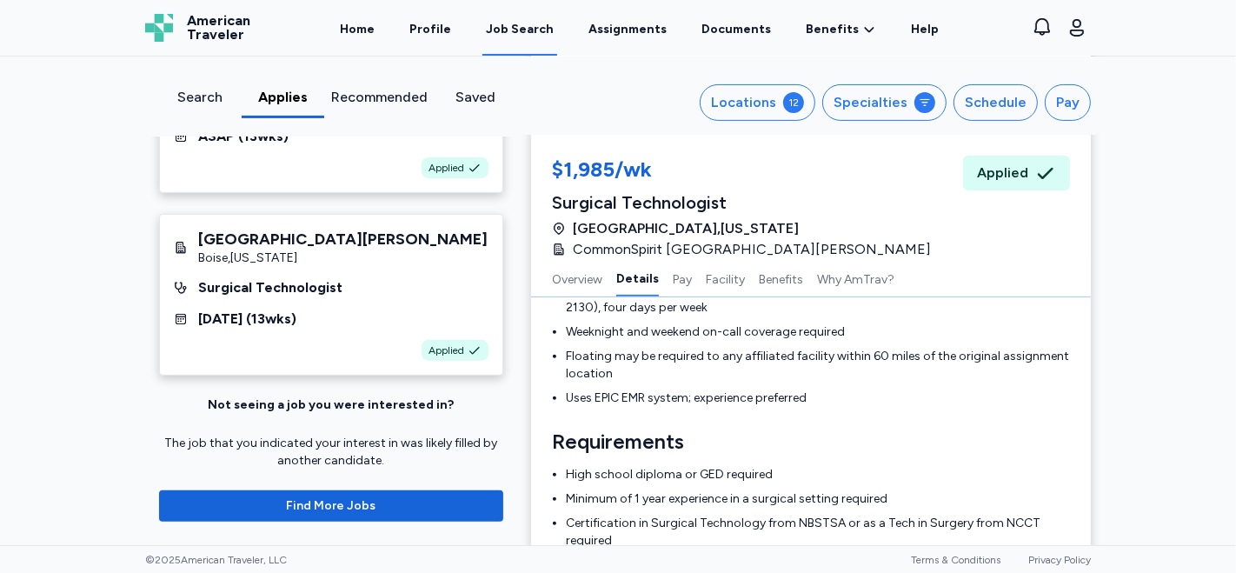
scroll to position [348, 0]
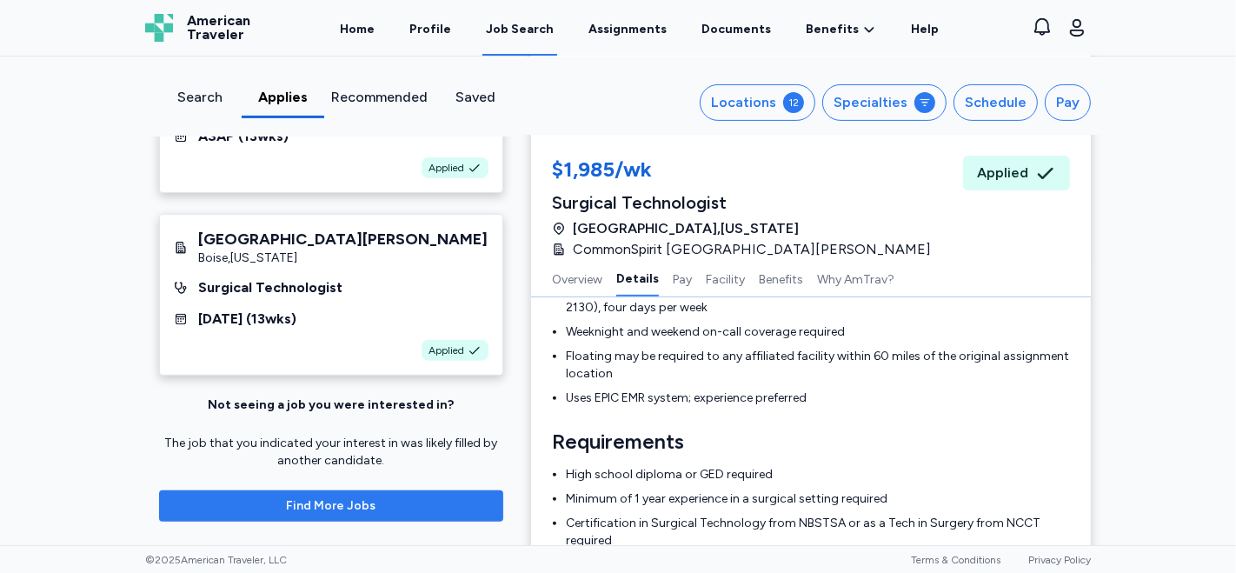
click at [354, 503] on span "Find More Jobs" at bounding box center [332, 505] width 90 height 17
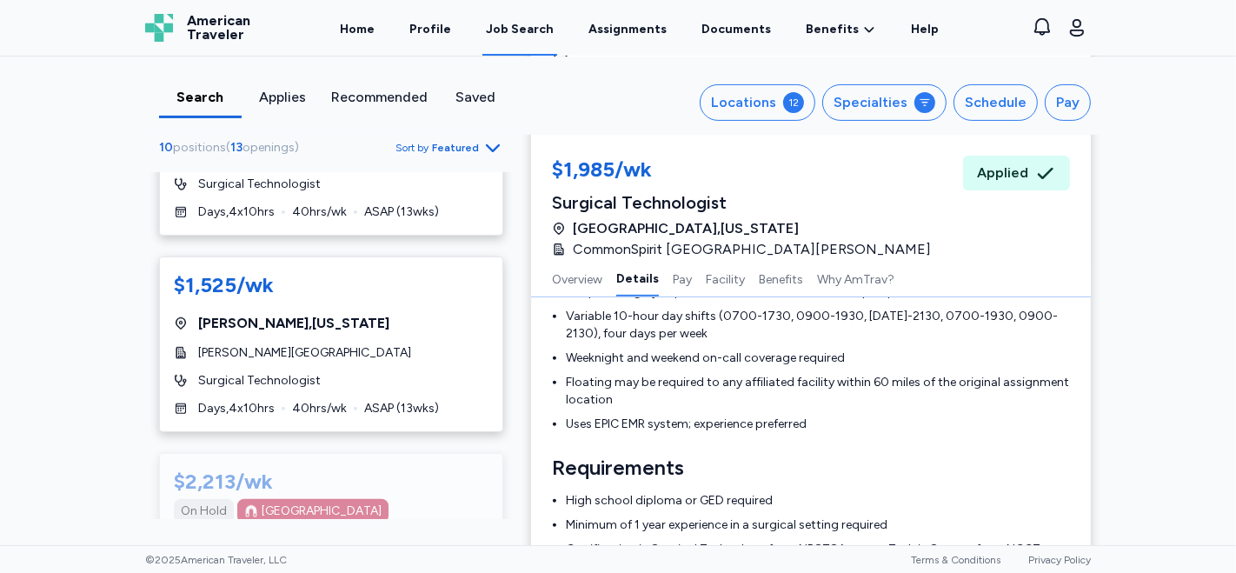
scroll to position [1068, 0]
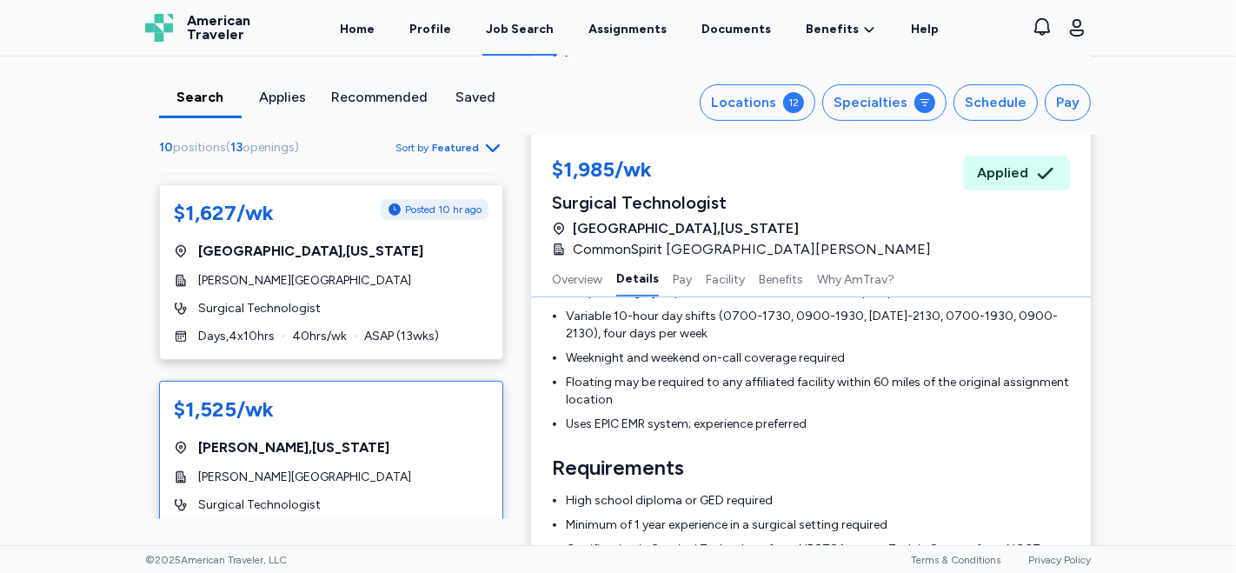
click at [348, 437] on div "Wray , Colorado" at bounding box center [331, 447] width 315 height 21
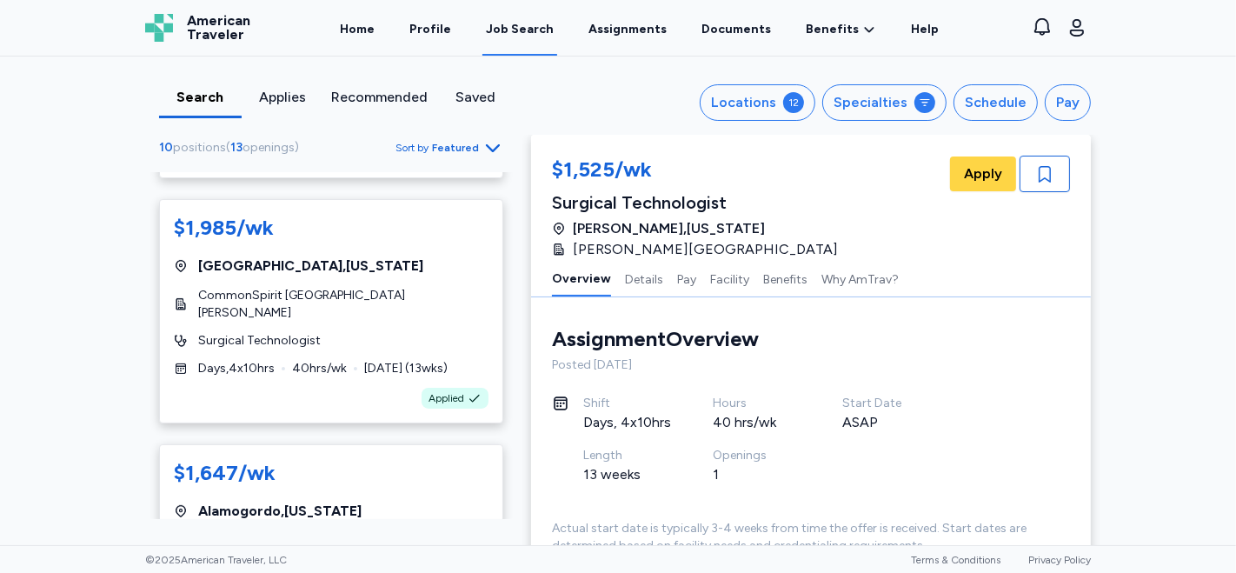
scroll to position [392, 0]
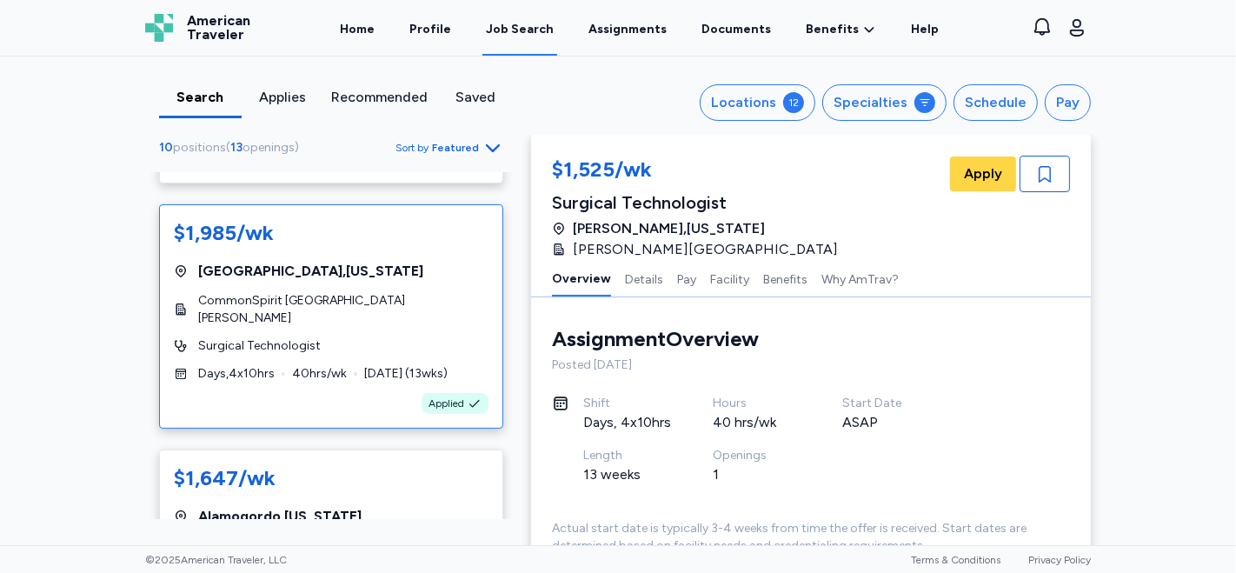
click at [291, 235] on div "$1,985/wk" at bounding box center [331, 233] width 315 height 28
